Goal: Information Seeking & Learning: Learn about a topic

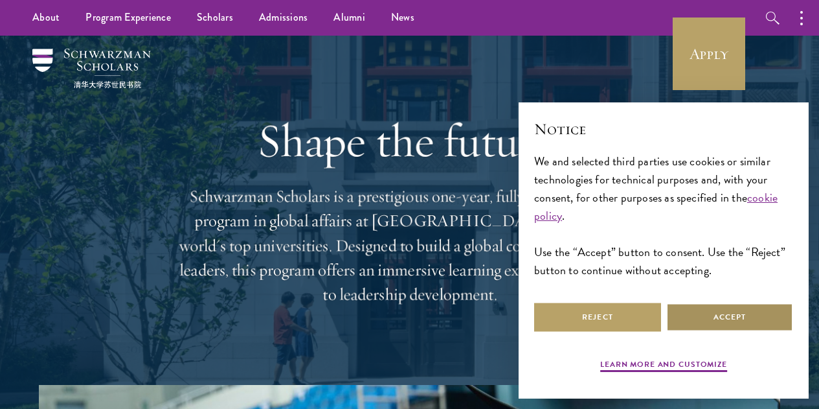
click at [678, 315] on button "Accept" at bounding box center [729, 316] width 127 height 29
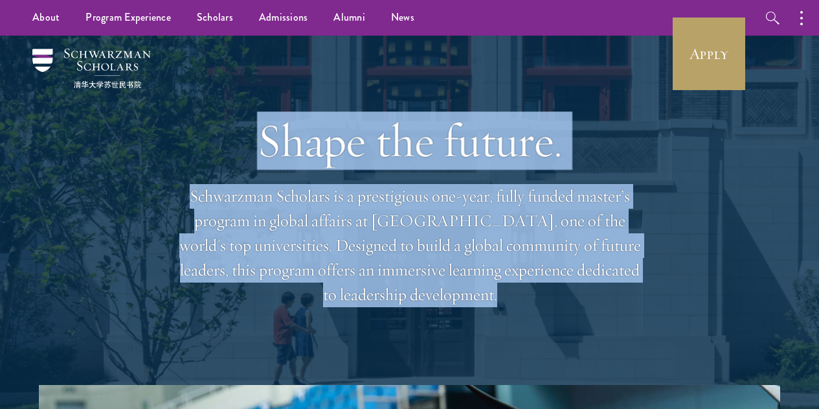
drag, startPoint x: 257, startPoint y: 129, endPoint x: 614, endPoint y: 304, distance: 397.8
click at [614, 304] on div "Shape the future. Schwarzman Scholars is a prestigious one-year, fully funded m…" at bounding box center [410, 210] width 466 height 349
click at [615, 304] on p "Schwarzman Scholars is a prestigious one-year, fully funded master’s program in…" at bounding box center [410, 245] width 466 height 123
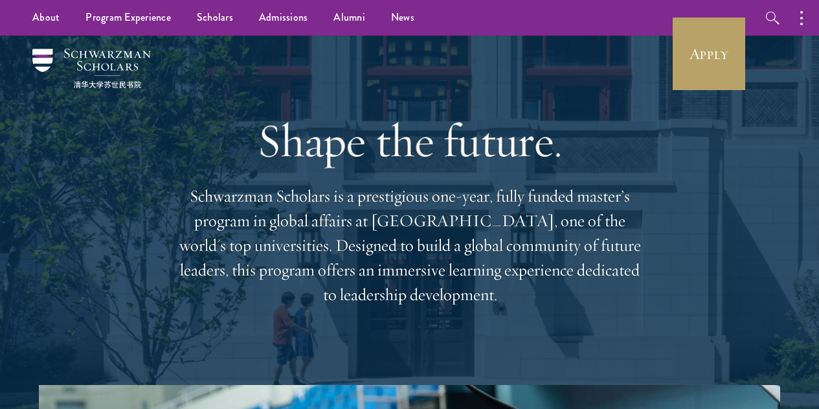
click at [623, 307] on p "Schwarzman Scholars is a prestigious one-year, fully funded master’s program in…" at bounding box center [410, 245] width 466 height 123
drag, startPoint x: 635, startPoint y: 309, endPoint x: 214, endPoint y: 146, distance: 451.6
click at [214, 146] on div "Shape the future. Schwarzman Scholars is a prestigious one-year, fully funded m…" at bounding box center [410, 210] width 466 height 349
click at [215, 159] on h1 "Shape the future." at bounding box center [410, 140] width 466 height 54
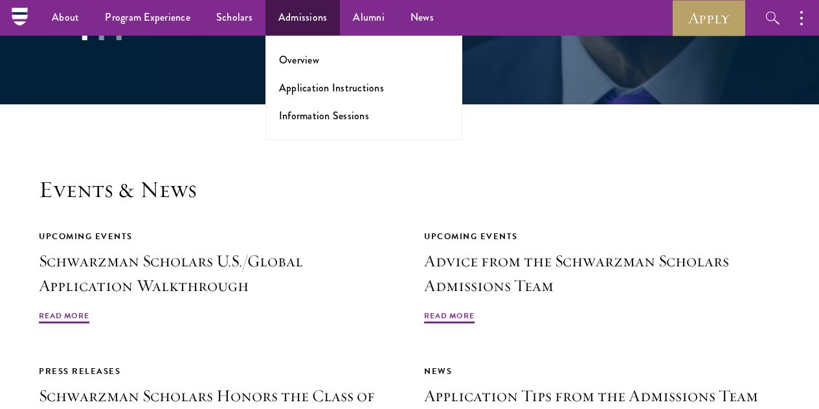
scroll to position [2722, 0]
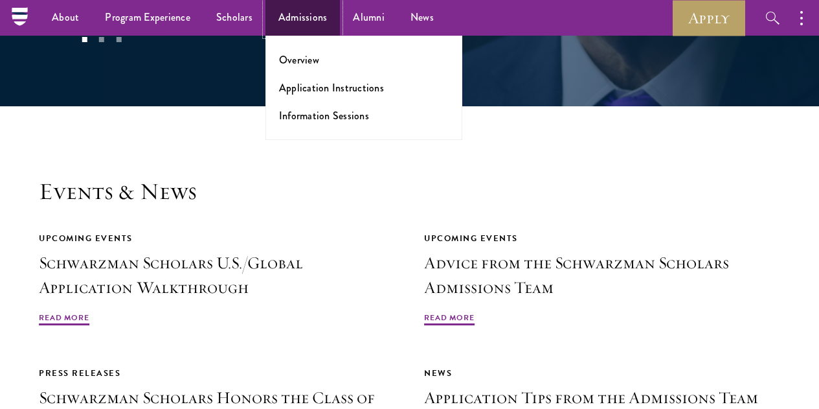
click at [302, 21] on link "Admissions" at bounding box center [302, 18] width 75 height 36
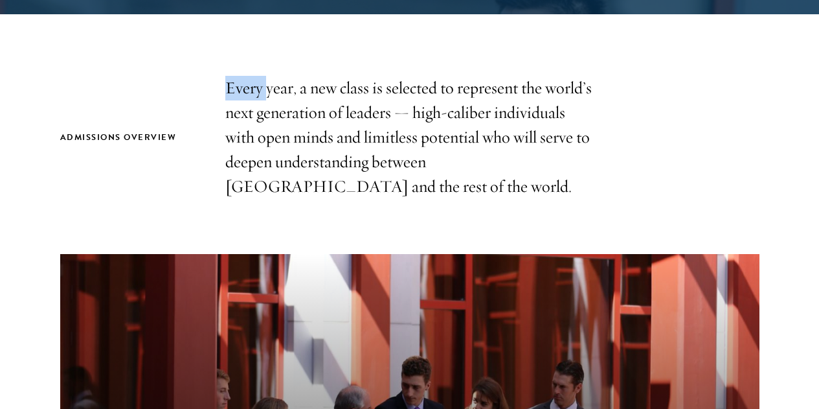
scroll to position [388, 0]
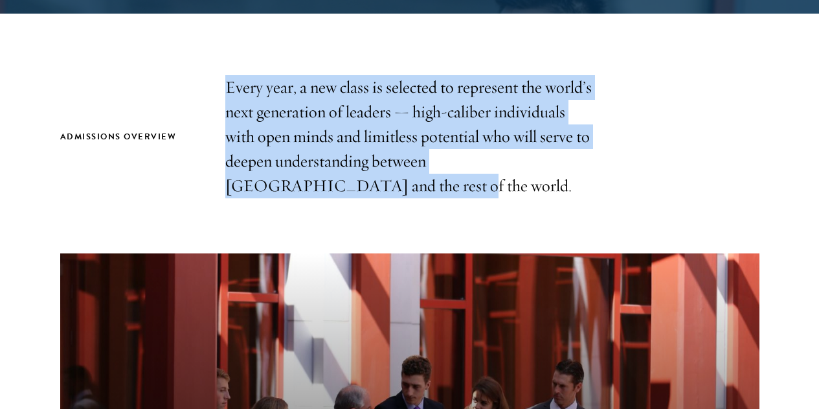
drag, startPoint x: 223, startPoint y: 77, endPoint x: 542, endPoint y: 203, distance: 342.6
click at [542, 198] on div "Admissions Overview Every year, a new class is selected to represent the world’…" at bounding box center [409, 136] width 699 height 123
click at [542, 198] on p "Every year, a new class is selected to represent the world’s next generation of…" at bounding box center [409, 136] width 369 height 123
drag, startPoint x: 538, startPoint y: 199, endPoint x: 76, endPoint y: 98, distance: 472.5
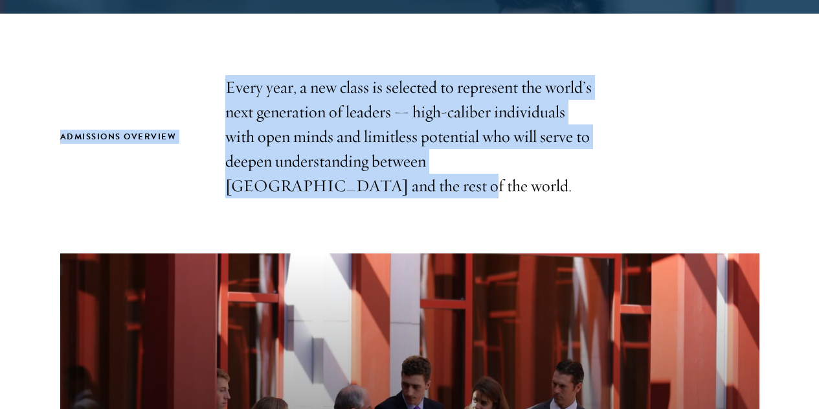
drag, startPoint x: 265, startPoint y: 129, endPoint x: 575, endPoint y: 188, distance: 315.0
click at [576, 189] on p "Every year, a new class is selected to represent the world’s next generation of…" at bounding box center [409, 136] width 369 height 123
click at [575, 196] on p "Every year, a new class is selected to represent the world’s next generation of…" at bounding box center [409, 136] width 369 height 123
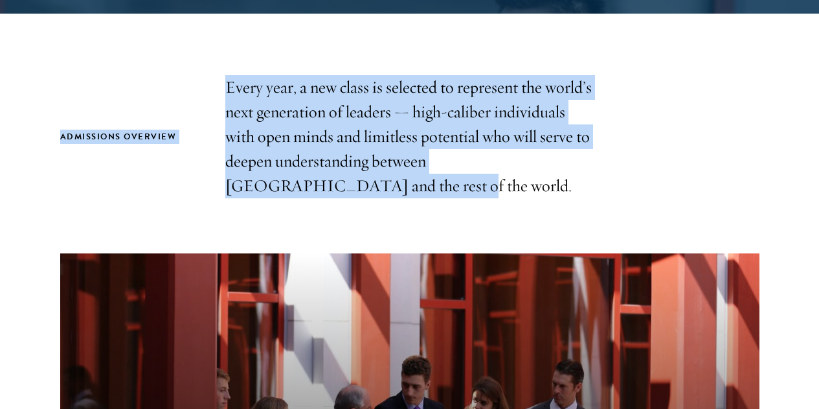
click at [576, 198] on p "Every year, a new class is selected to represent the world’s next generation of…" at bounding box center [409, 136] width 369 height 123
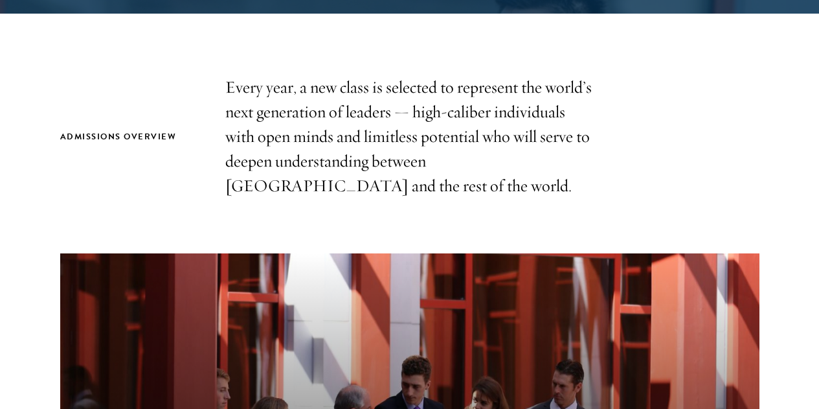
drag, startPoint x: 576, startPoint y: 210, endPoint x: 559, endPoint y: 216, distance: 17.2
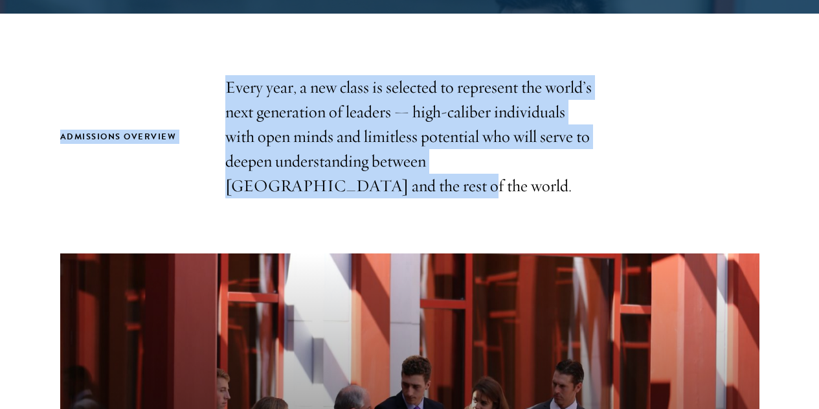
drag, startPoint x: 553, startPoint y: 201, endPoint x: 34, endPoint y: 87, distance: 530.8
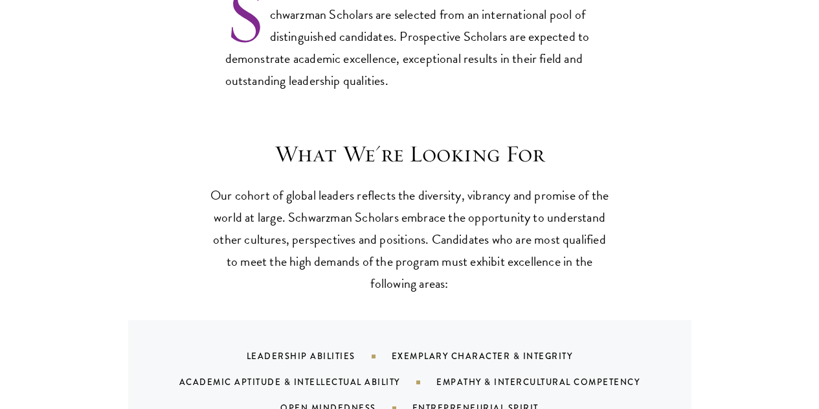
scroll to position [1098, 0]
